Goal: Find specific page/section: Find specific page/section

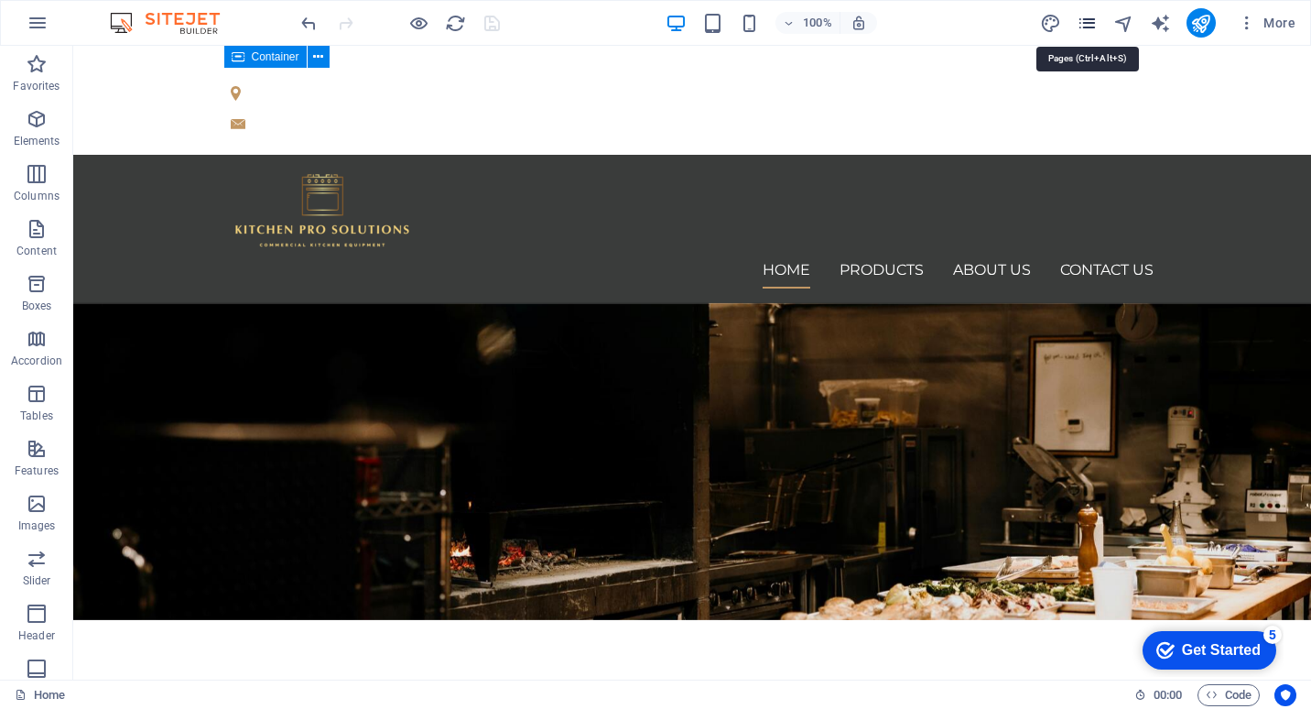
click at [1089, 24] on icon "pages" at bounding box center [1087, 23] width 21 height 21
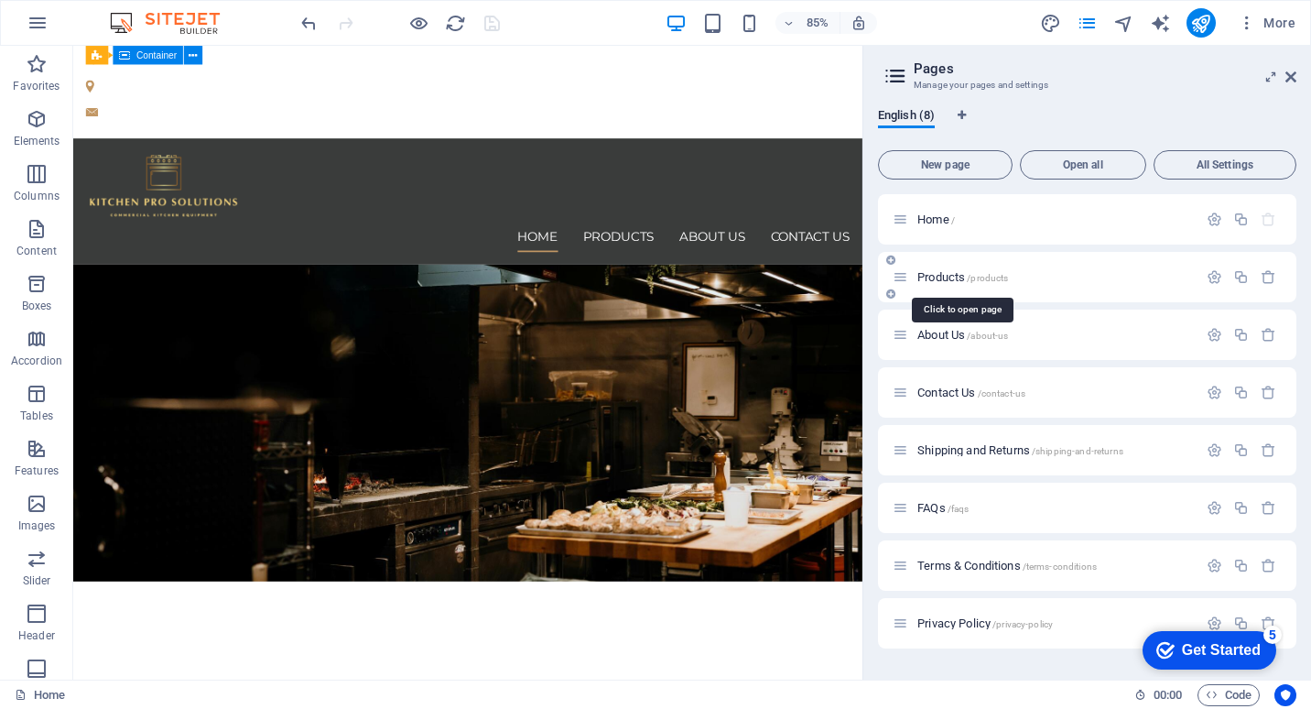
click at [973, 275] on span "/products" at bounding box center [987, 278] width 41 height 10
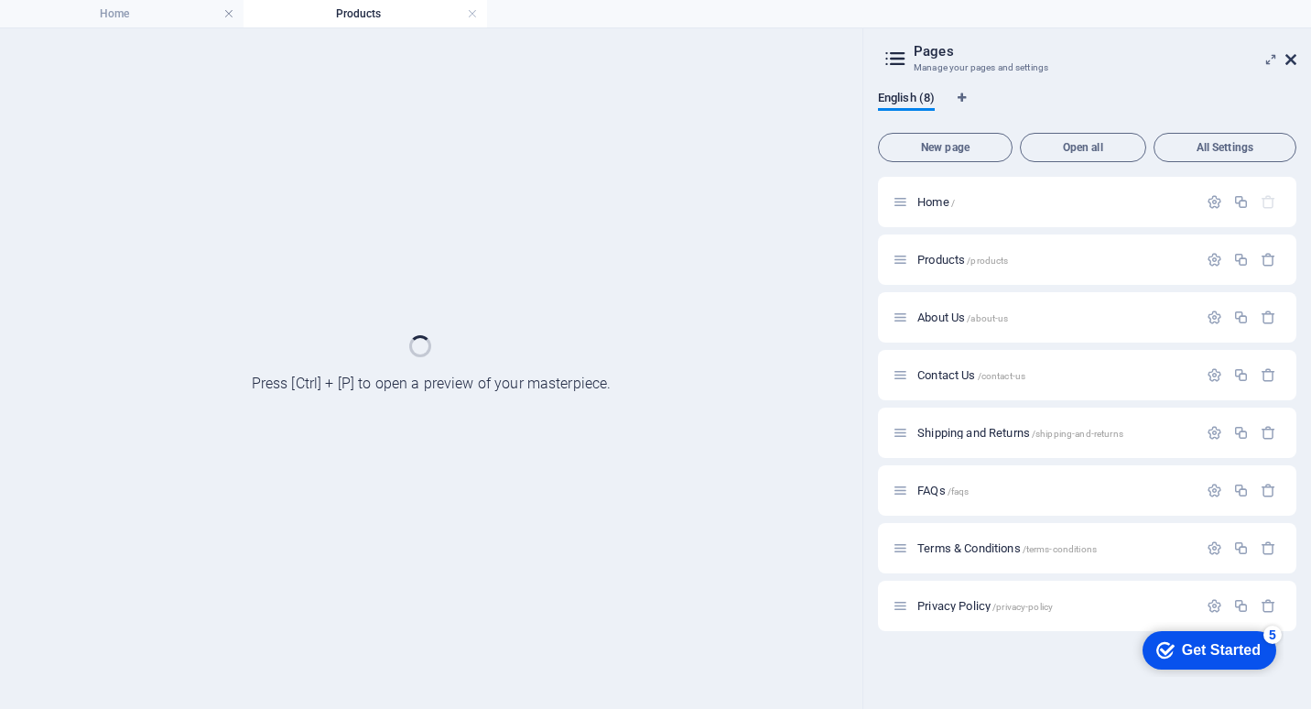
click at [1287, 58] on icon at bounding box center [1290, 59] width 11 height 15
